Goal: Participate in discussion: Engage in conversation with other users on a specific topic

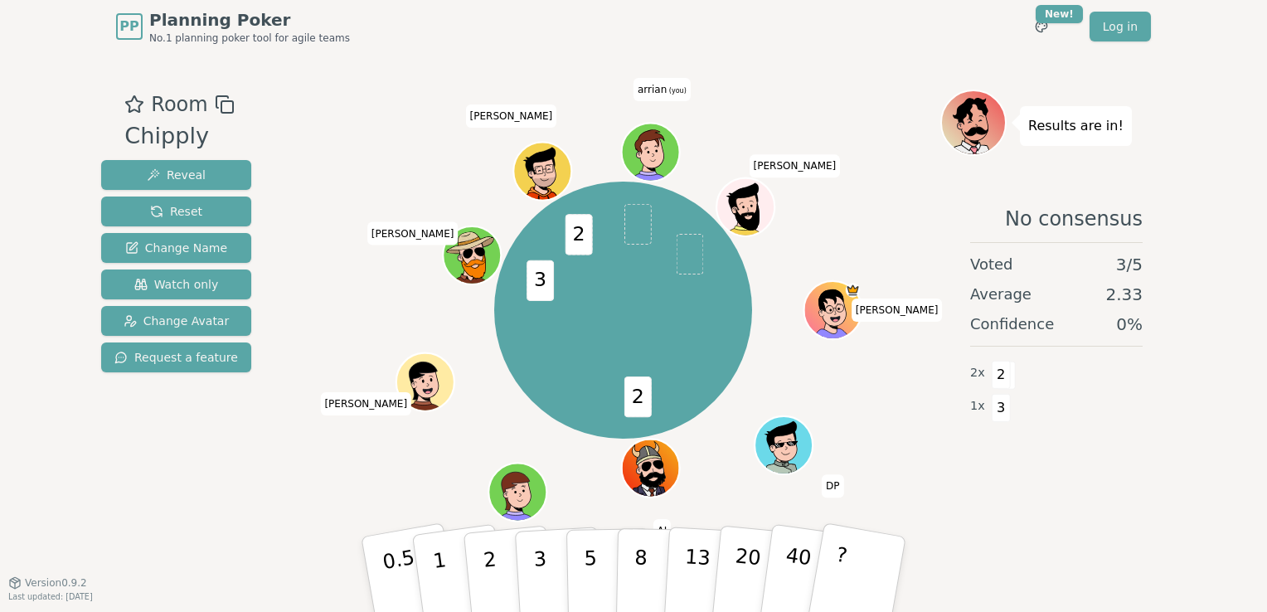
click at [946, 173] on div "Results are in! No consensus Voted 3 / 5 Average 2.33 Confidence 0 % 2 x 2 1 x 3" at bounding box center [1057, 318] width 232 height 456
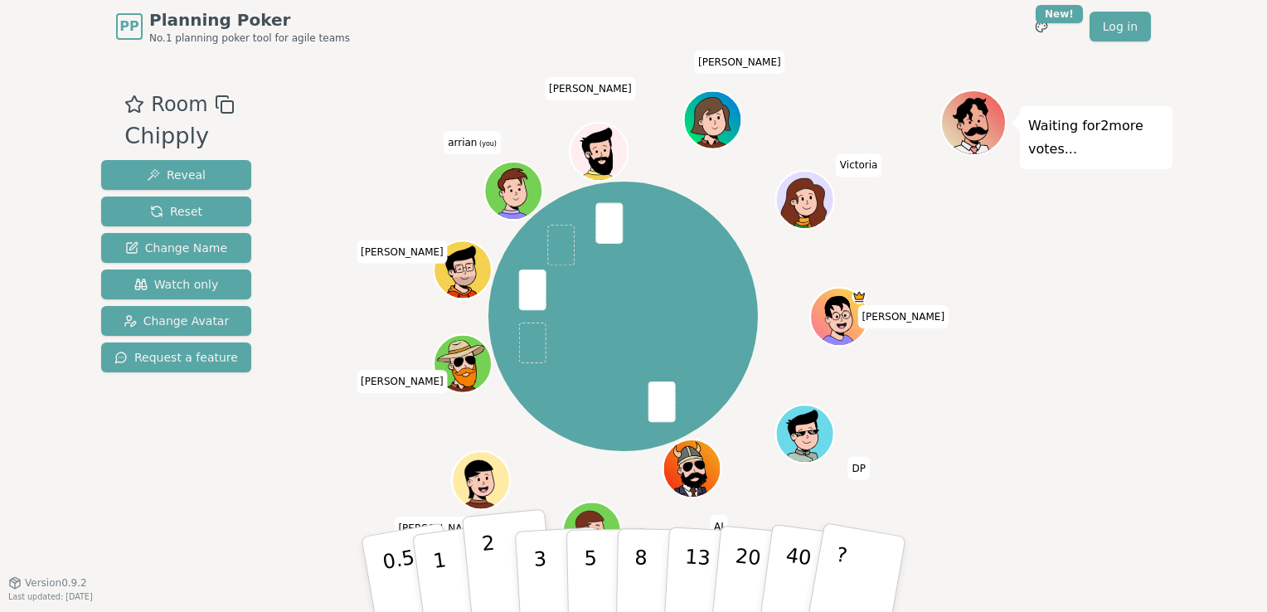
click at [479, 562] on button "2" at bounding box center [509, 575] width 95 height 132
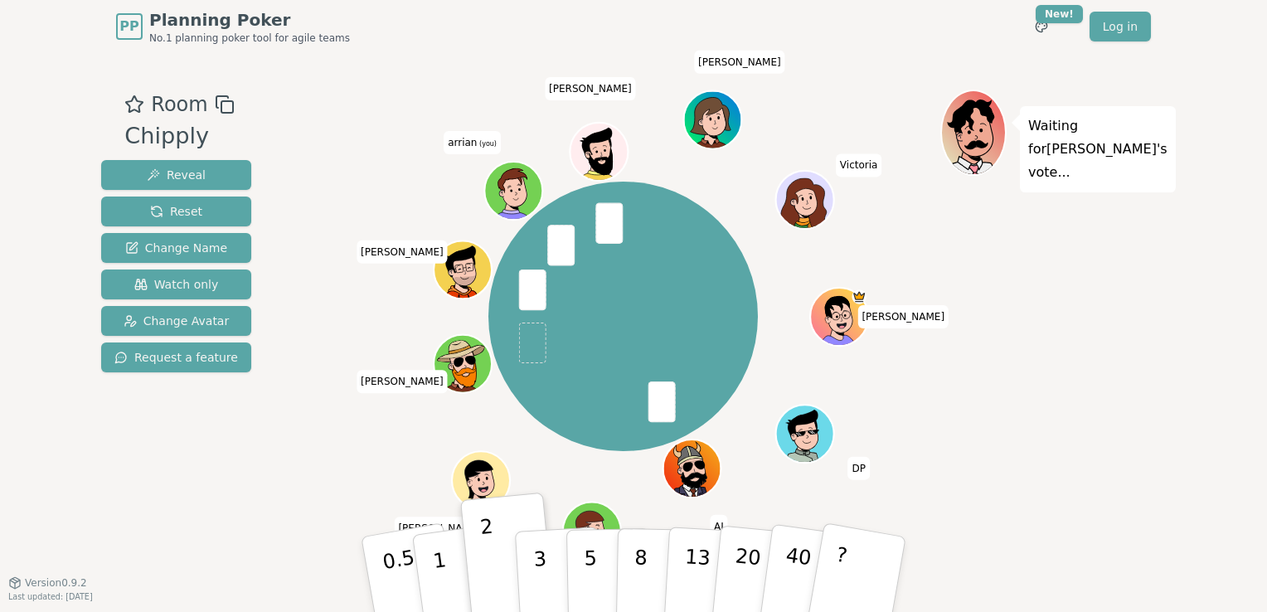
click at [383, 469] on div "[PERSON_NAME] [PERSON_NAME] [PERSON_NAME] [PERSON_NAME] [PERSON_NAME] arrian (y…" at bounding box center [623, 316] width 635 height 394
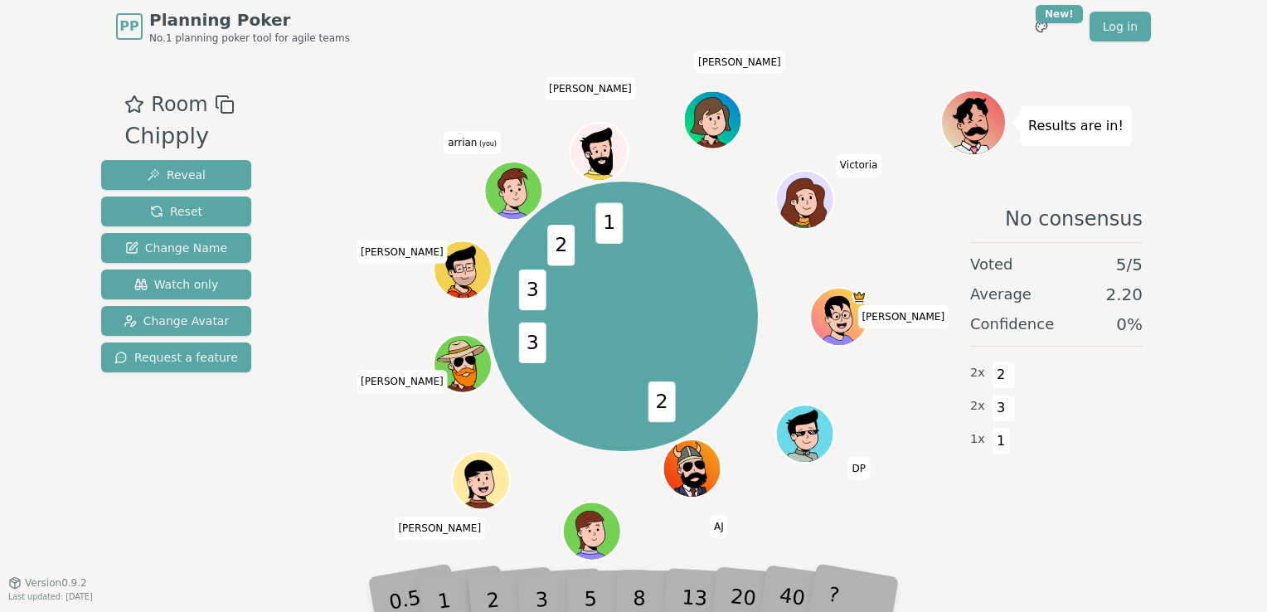
click at [278, 440] on div "Room Chipply Reveal Reset Change Name Watch only Change Avatar Request a featur…" at bounding box center [634, 318] width 1078 height 456
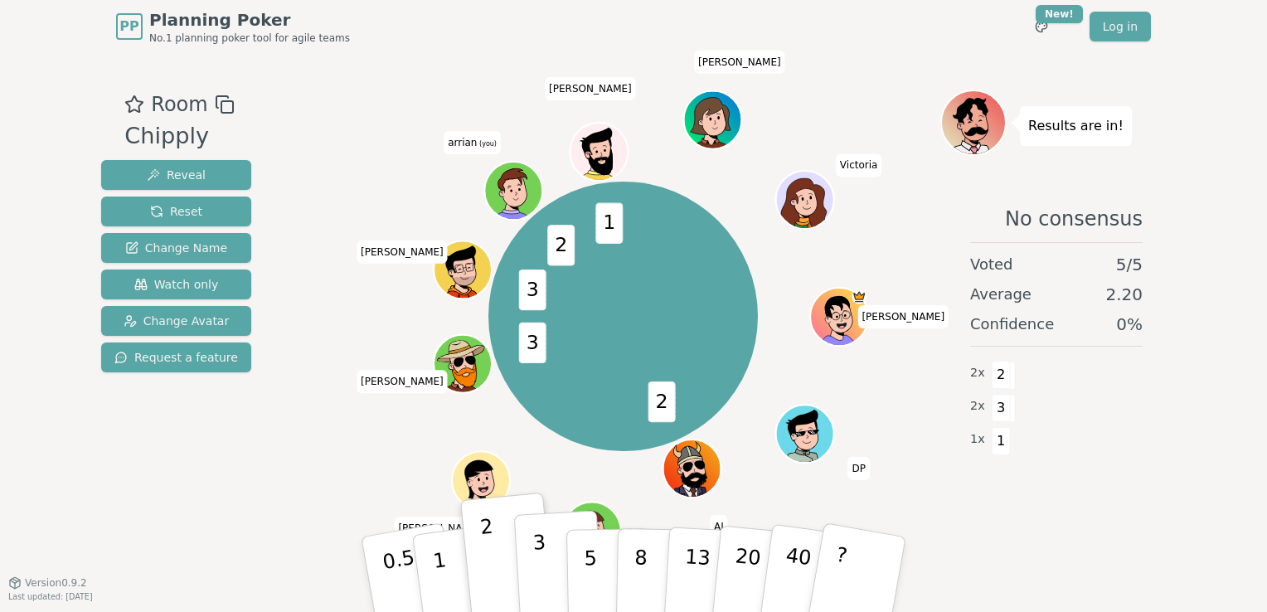
click at [541, 579] on p "3" at bounding box center [542, 576] width 18 height 90
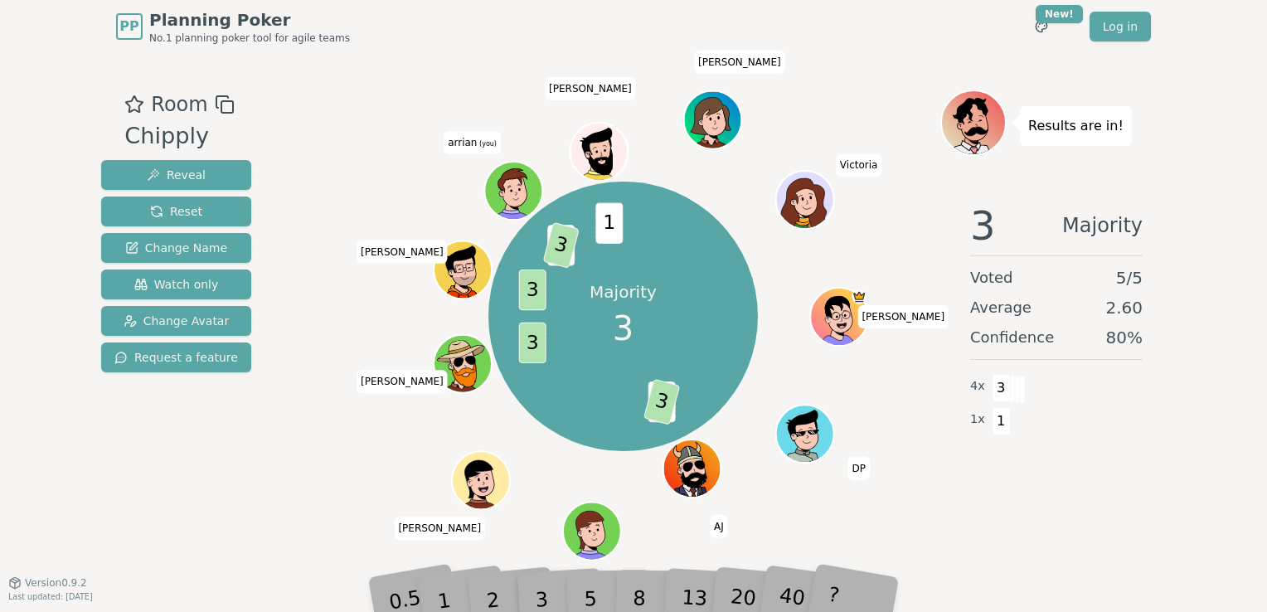
click at [1095, 466] on div "3 Majority Voted 5 / 5 Average 2.60 Confidence 80 % 4 x 3 1 x 1" at bounding box center [1057, 355] width 232 height 332
click at [932, 511] on div "Majority 3 2 3 3 3 2 3 1 [PERSON_NAME] [PERSON_NAME] [PERSON_NAME] [PERSON_NAME…" at bounding box center [623, 316] width 635 height 394
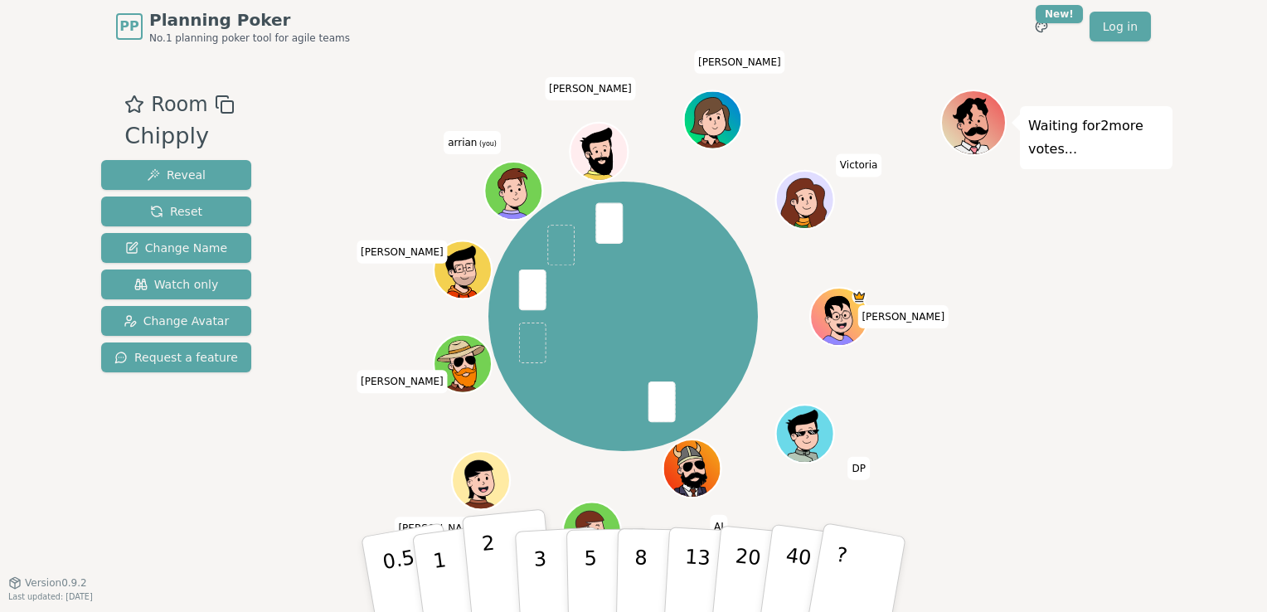
click at [491, 571] on p "2" at bounding box center [492, 577] width 22 height 90
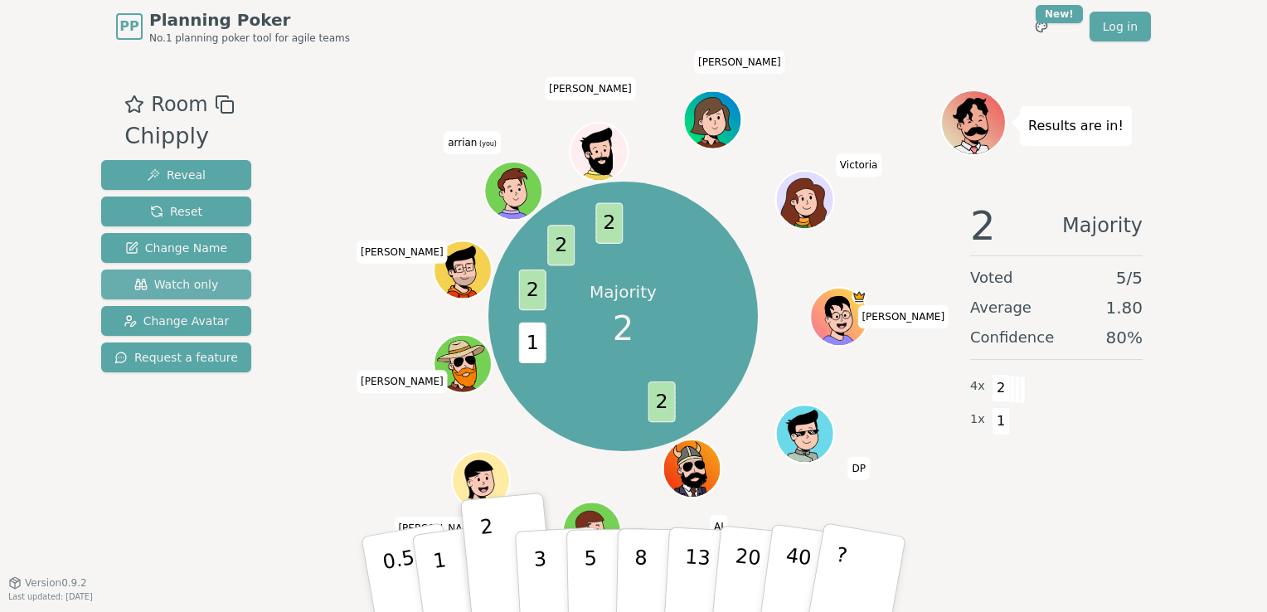
click at [173, 288] on span "Watch only" at bounding box center [176, 284] width 85 height 17
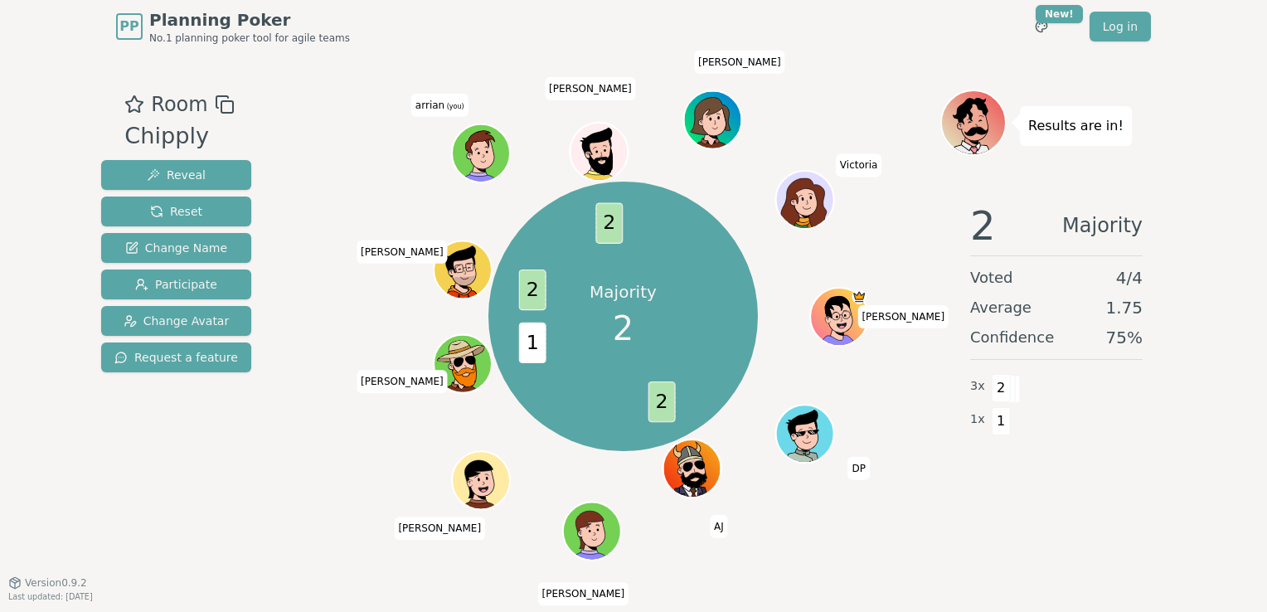
click at [362, 150] on div "Majority 2 2 1 2 2 [PERSON_NAME] [PERSON_NAME] [PERSON_NAME] [PERSON_NAME] [PER…" at bounding box center [623, 316] width 635 height 394
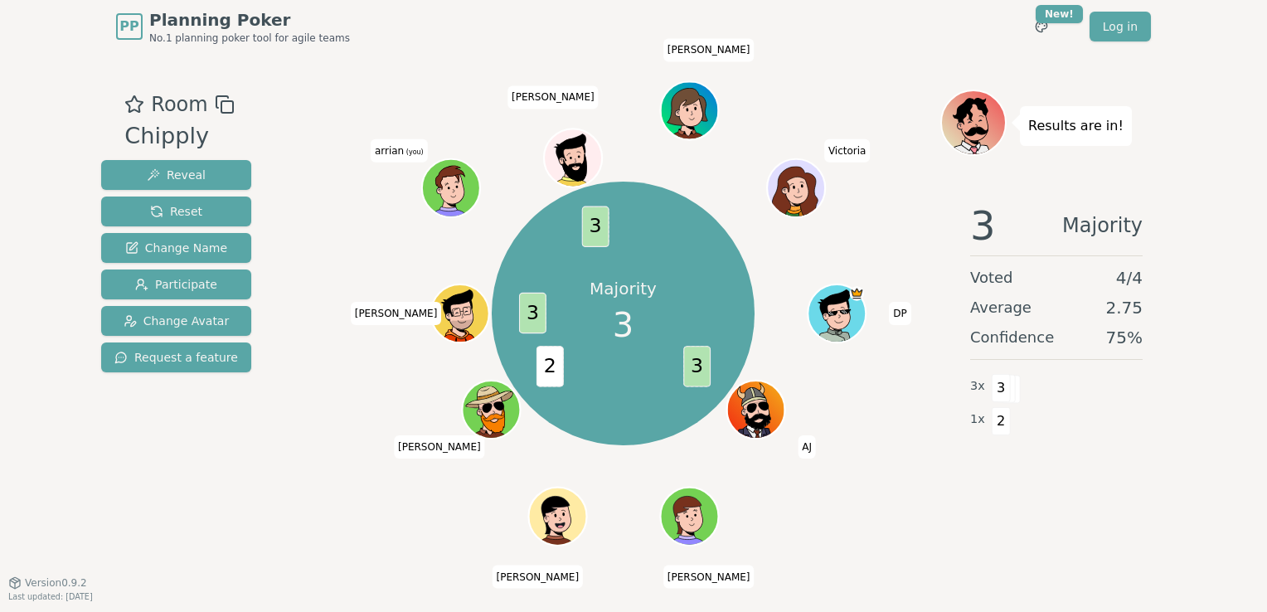
click at [966, 474] on div "3 Majority Voted 4 / 4 Average 2.75 Confidence 75 % 3 x 3 1 x 2" at bounding box center [1057, 355] width 232 height 332
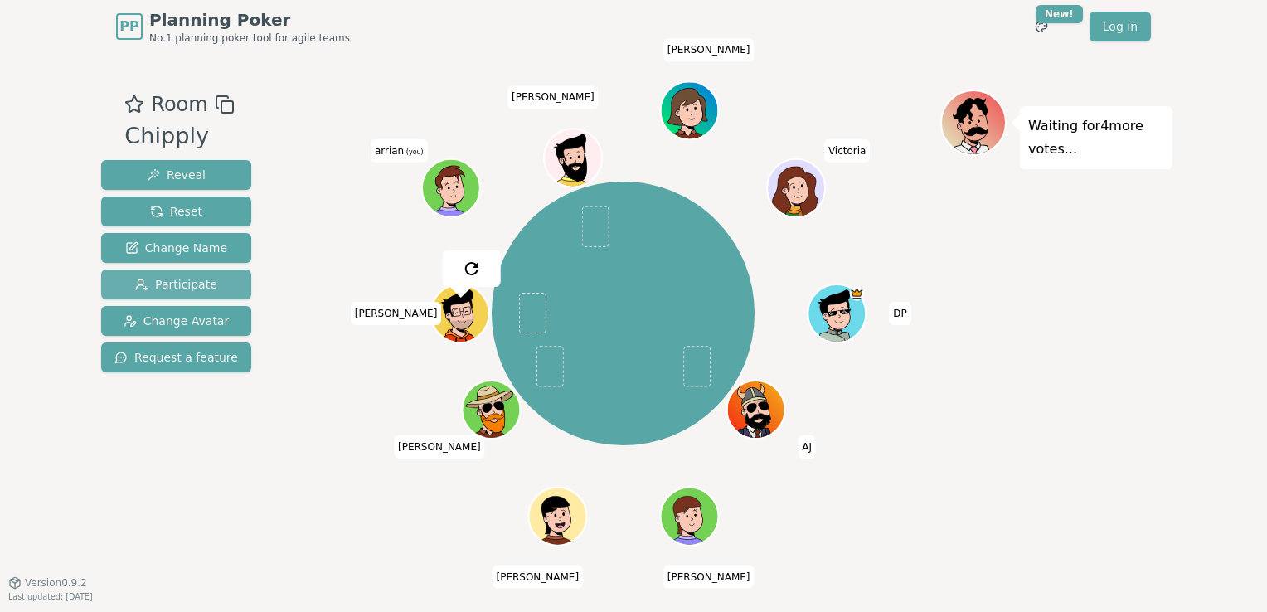
click at [196, 277] on span "Participate" at bounding box center [176, 284] width 82 height 17
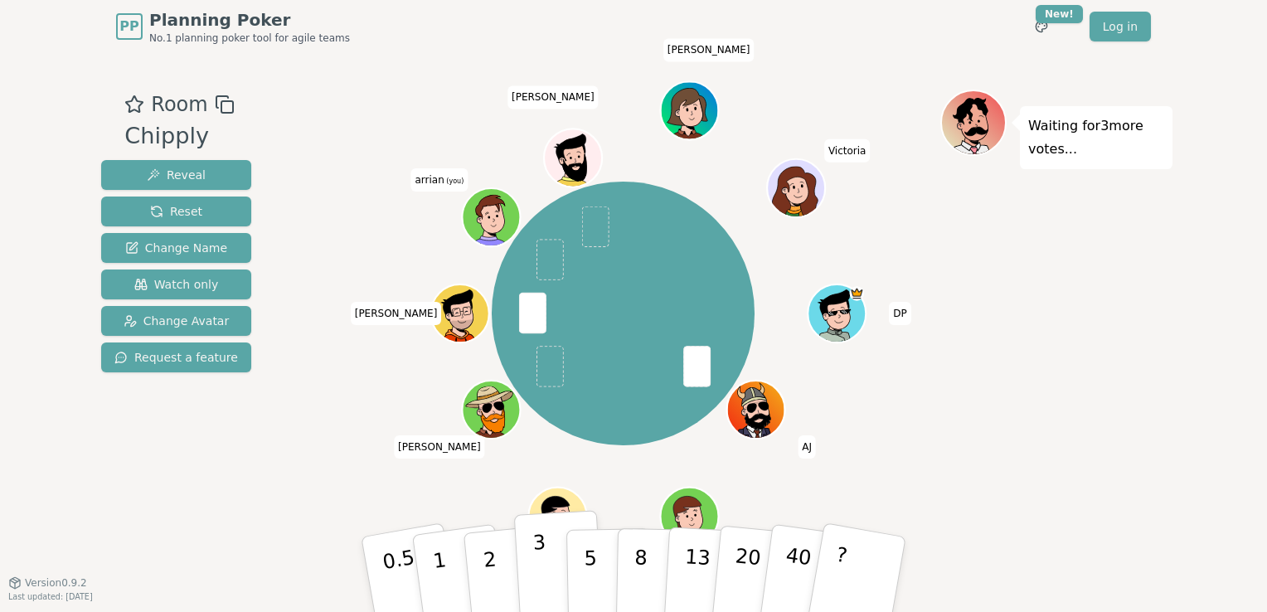
click at [548, 568] on button "3" at bounding box center [559, 574] width 90 height 129
click at [471, 566] on button "2" at bounding box center [509, 575] width 95 height 132
click at [949, 334] on div "Waiting for 2 more votes..." at bounding box center [1057, 318] width 232 height 456
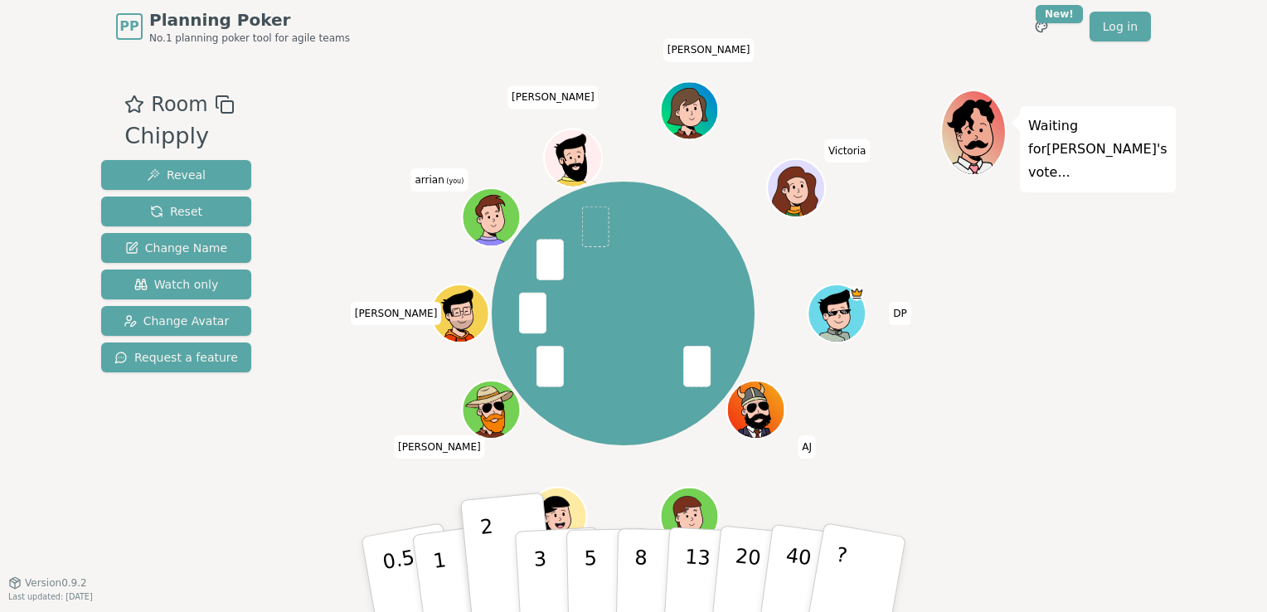
click at [259, 470] on div "Room Chipply Reveal Reset Change Name Watch only Change Avatar Request a featur…" at bounding box center [634, 318] width 1078 height 456
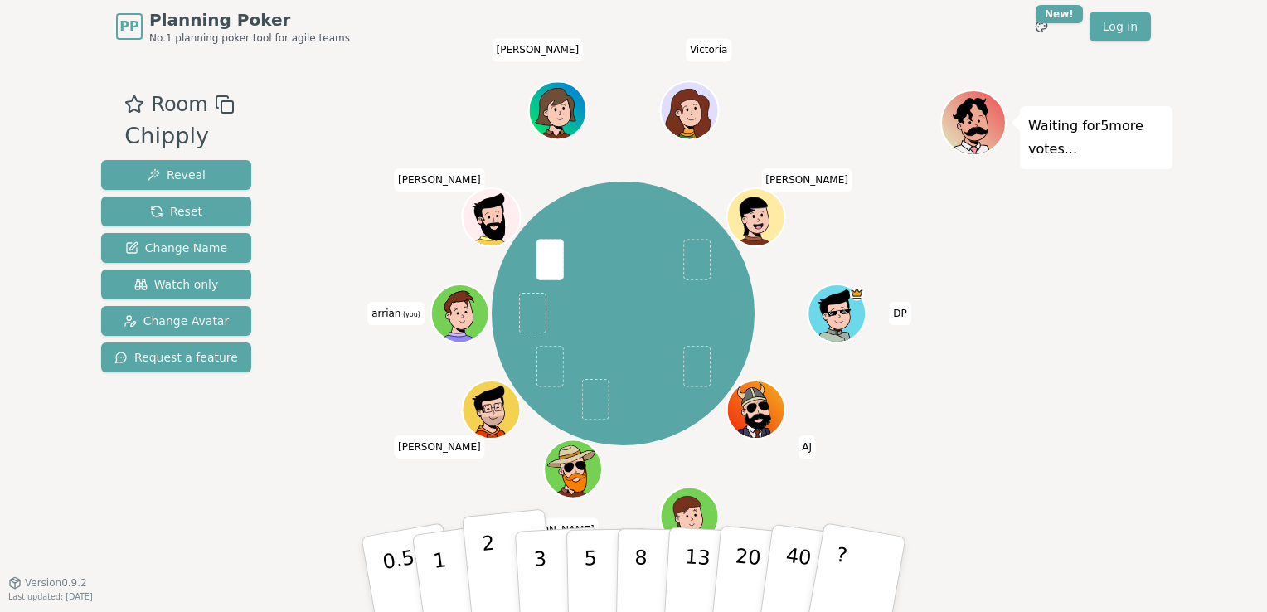
click at [478, 563] on button "2" at bounding box center [509, 575] width 95 height 132
click at [325, 420] on div "DP [PERSON_NAME] [PERSON_NAME] [PERSON_NAME] arrian (you) [PERSON_NAME] [PERSON…" at bounding box center [623, 313] width 635 height 388
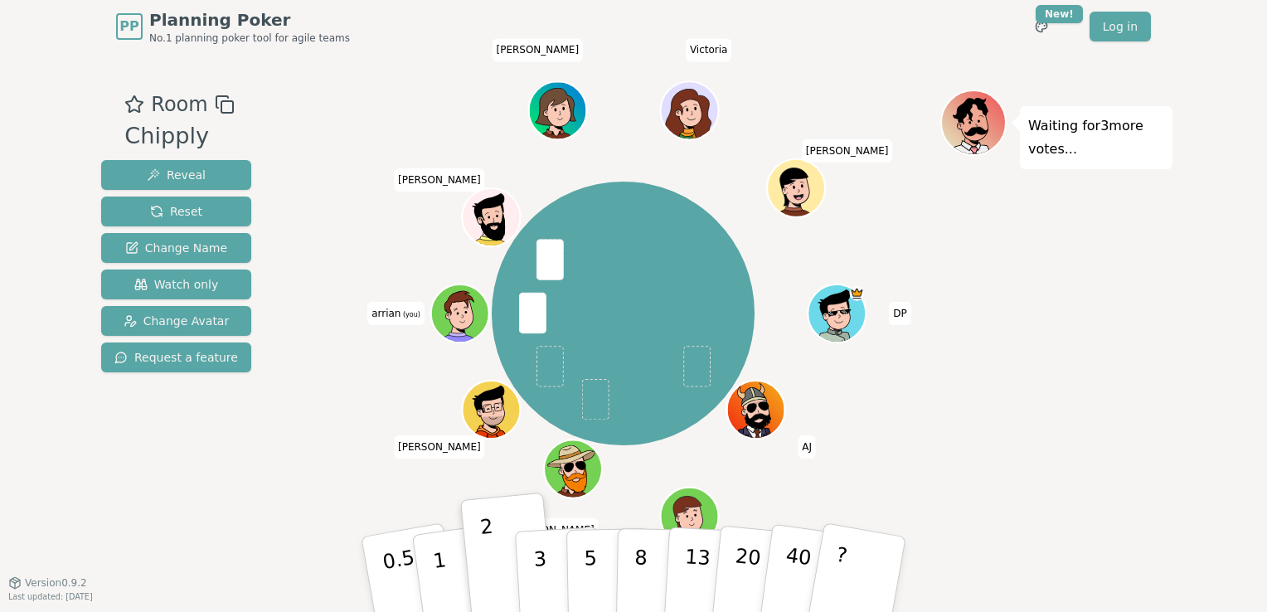
click at [1102, 423] on div "Waiting for 3 more votes..." at bounding box center [1057, 318] width 232 height 456
click at [441, 591] on p "1" at bounding box center [442, 577] width 25 height 90
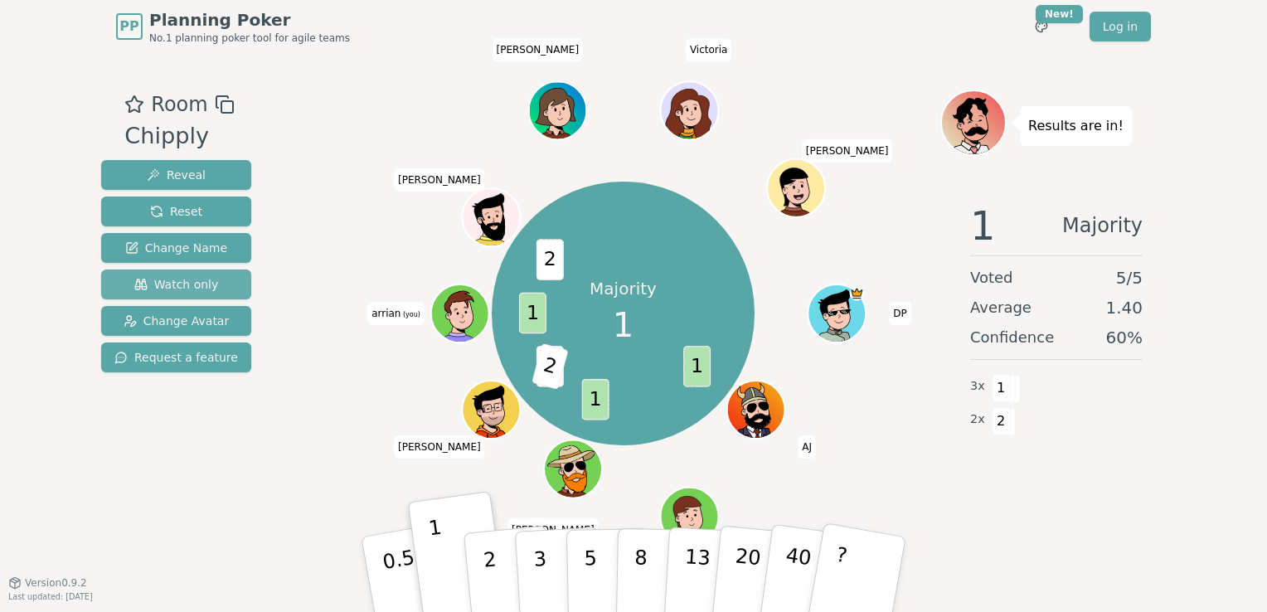
click at [197, 285] on span "Watch only" at bounding box center [176, 284] width 85 height 17
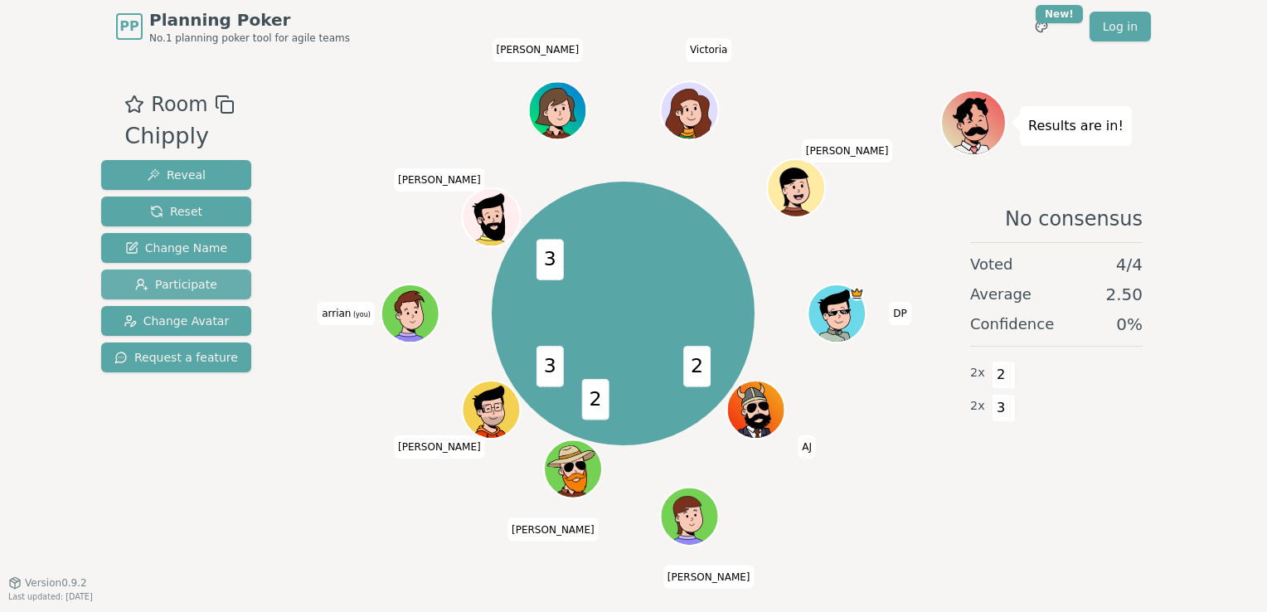
click at [142, 288] on span "Participate" at bounding box center [176, 284] width 82 height 17
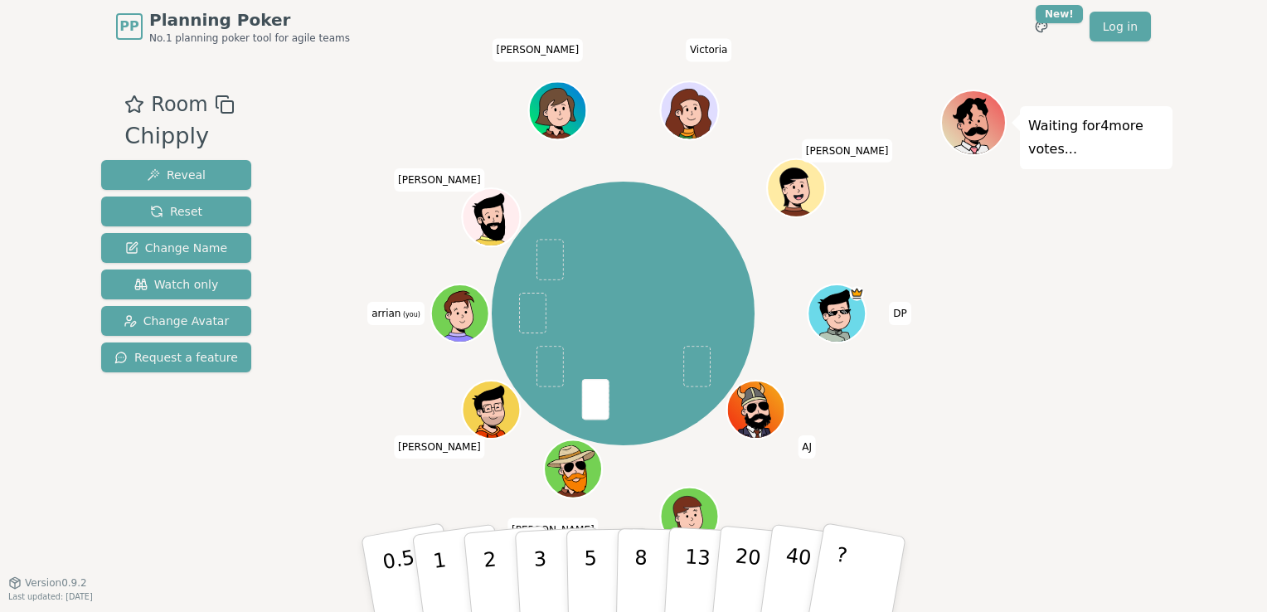
click at [1033, 312] on div "Waiting for 4 more votes..." at bounding box center [1057, 318] width 232 height 456
click at [497, 562] on button "2" at bounding box center [509, 575] width 95 height 132
click at [952, 382] on div "Waiting for 2 more votes..." at bounding box center [1057, 318] width 232 height 456
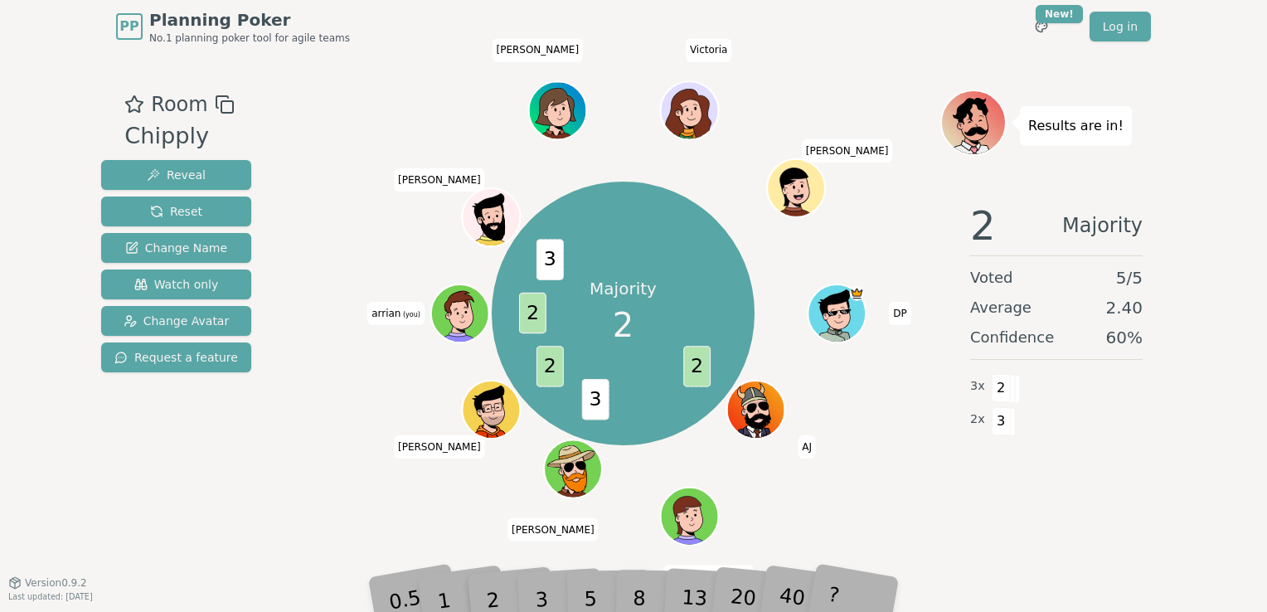
click at [365, 476] on div "Majority 2 2 3 2 2 3 DP [PERSON_NAME] [PERSON_NAME] [PERSON_NAME] arrian (you) …" at bounding box center [623, 313] width 635 height 388
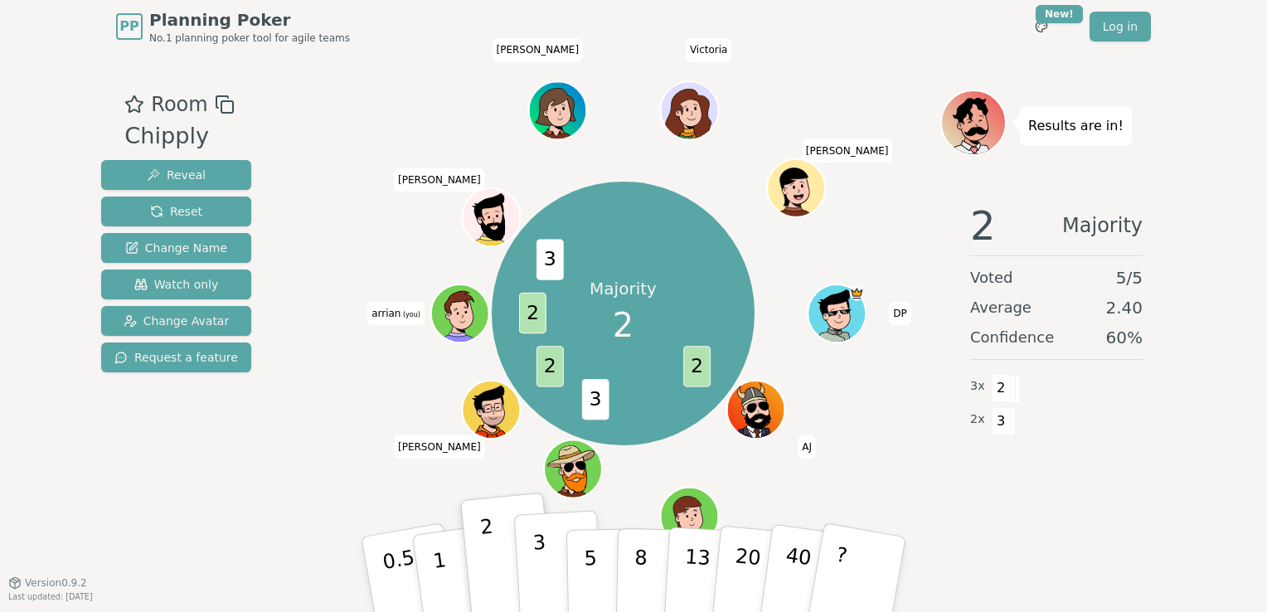
click at [536, 576] on p "3" at bounding box center [542, 576] width 18 height 90
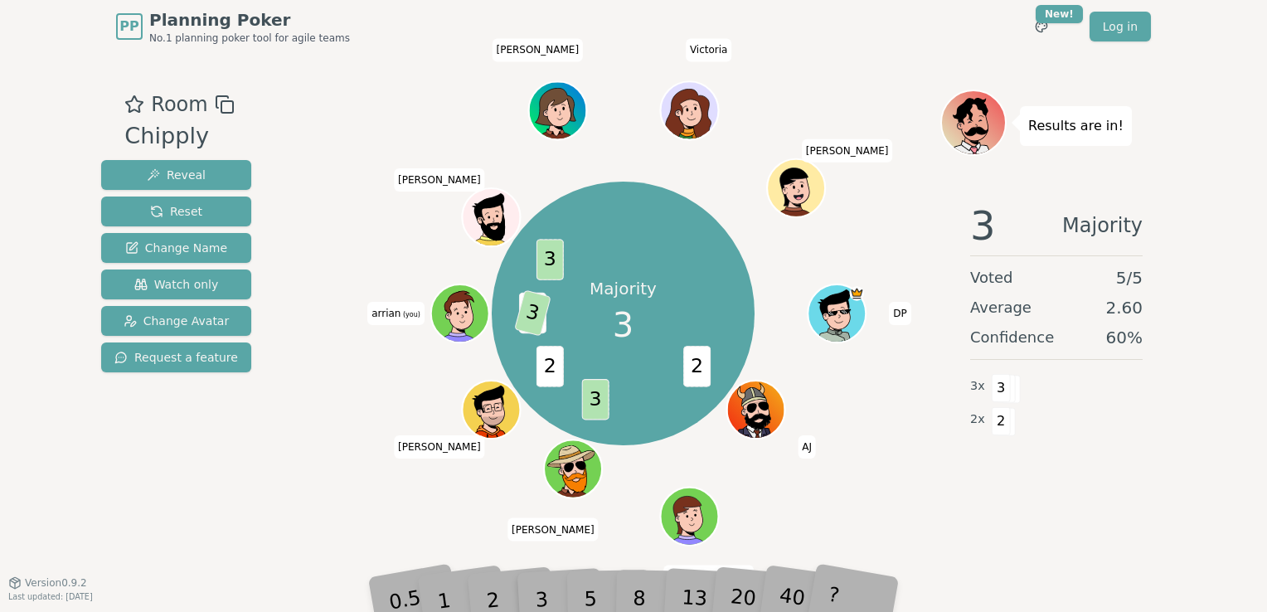
click at [942, 510] on div "3 Majority Voted 5 / 5 Average 2.60 Confidence 60 % 3 x 3 2 x 2" at bounding box center [1057, 355] width 232 height 332
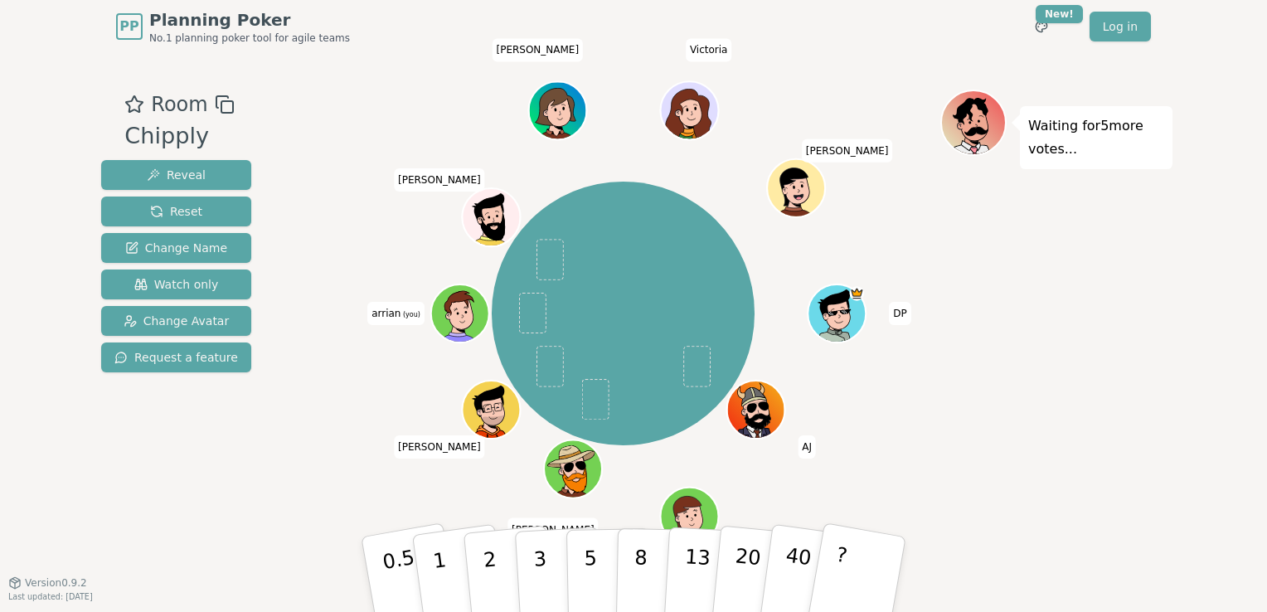
click at [1012, 426] on div "Waiting for 5 more votes..." at bounding box center [1057, 318] width 232 height 456
click at [490, 574] on p "2" at bounding box center [492, 577] width 22 height 90
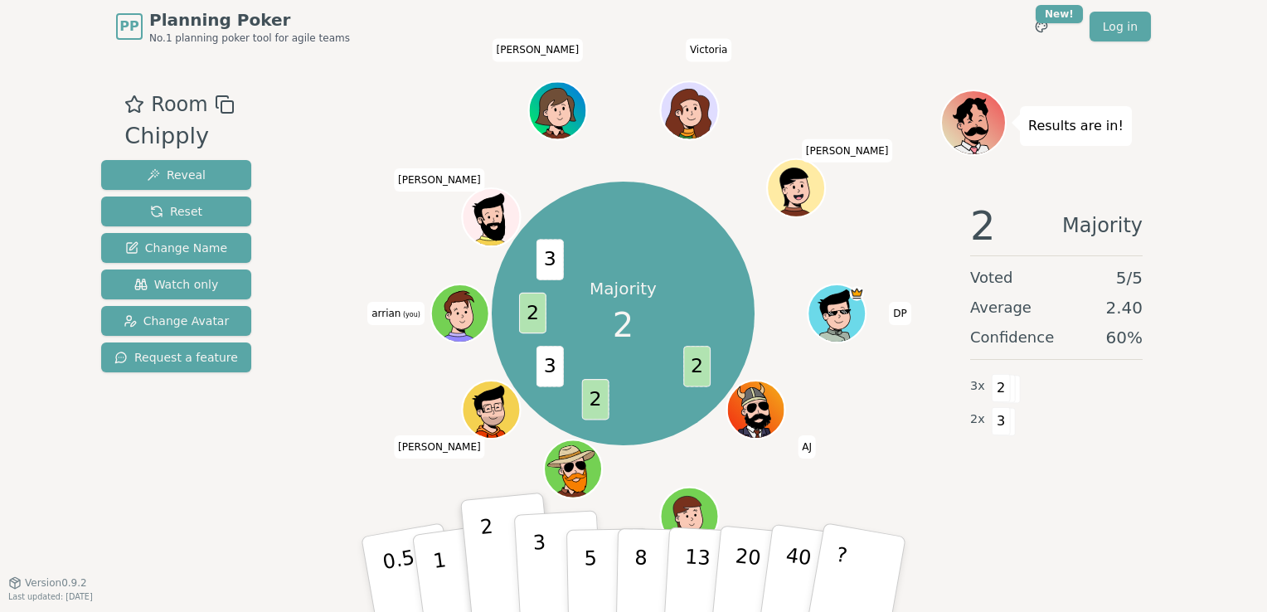
click at [552, 557] on button "3" at bounding box center [559, 574] width 90 height 129
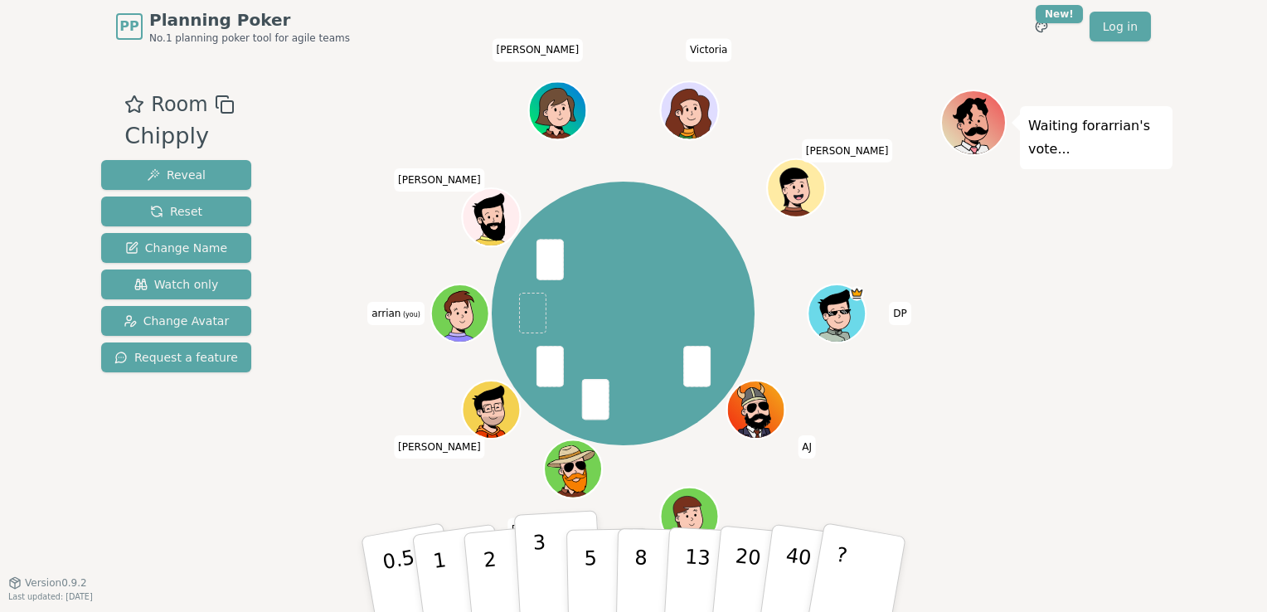
click at [530, 561] on button "3" at bounding box center [559, 574] width 90 height 129
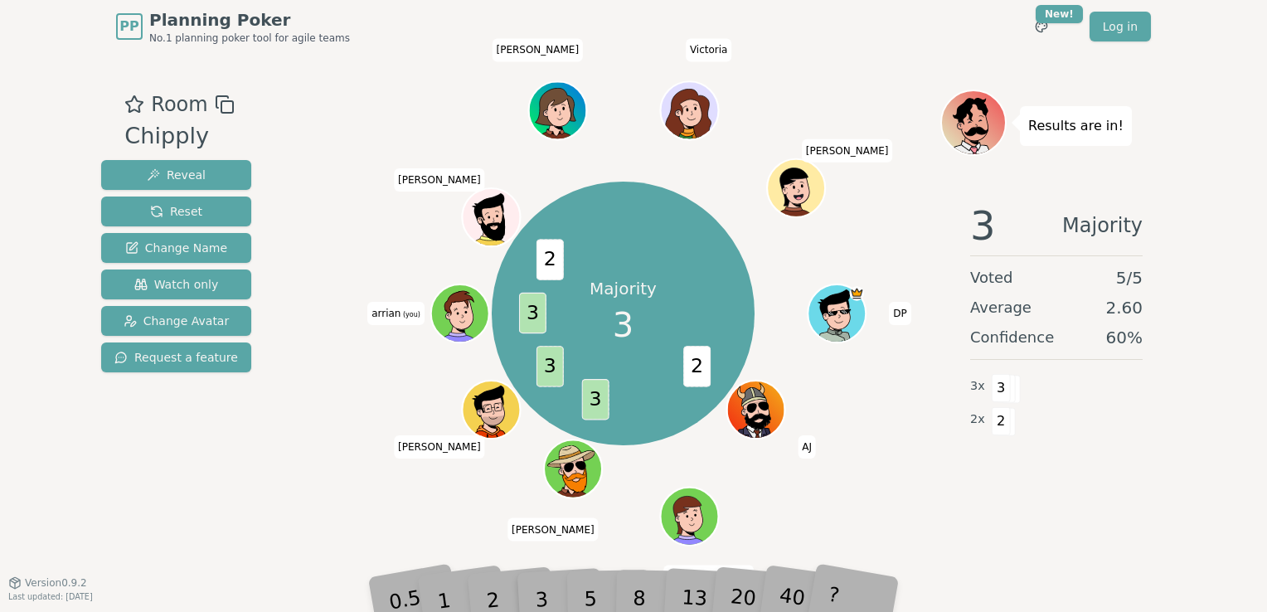
click at [883, 471] on div "Majority 3 2 3 3 3 2 DP [PERSON_NAME] [PERSON_NAME] [PERSON_NAME] arrian (you) …" at bounding box center [623, 313] width 635 height 388
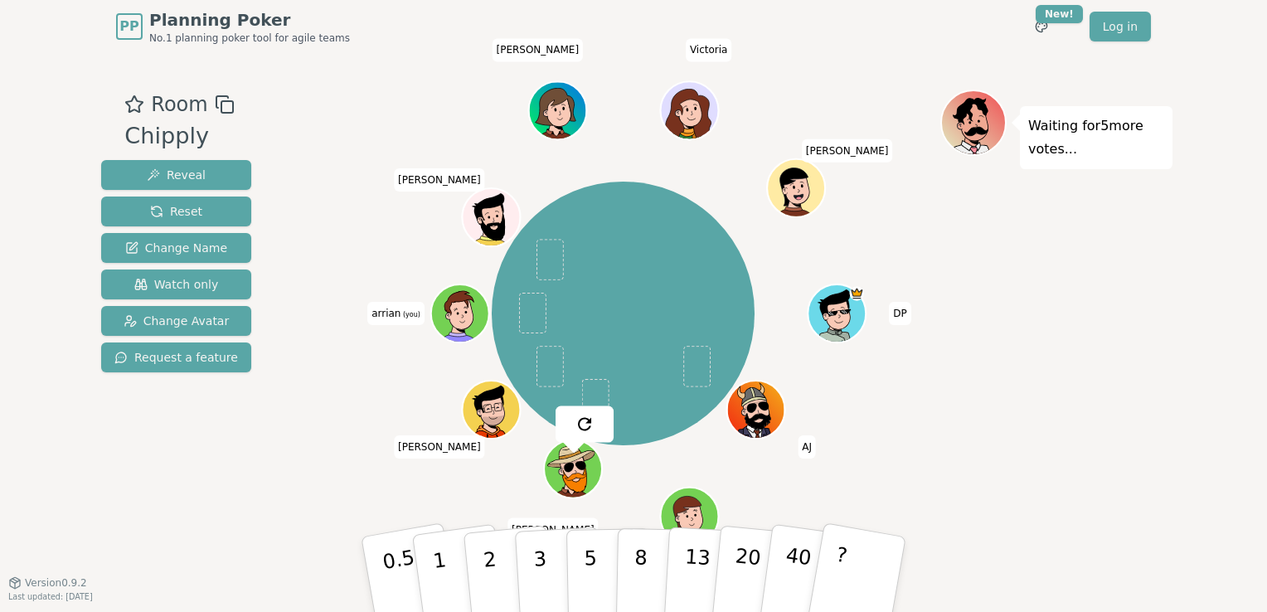
click at [972, 485] on div "Waiting for 5 more votes..." at bounding box center [1057, 318] width 232 height 456
click at [198, 288] on span "Watch only" at bounding box center [176, 284] width 85 height 17
